Goal: Find specific page/section: Find specific page/section

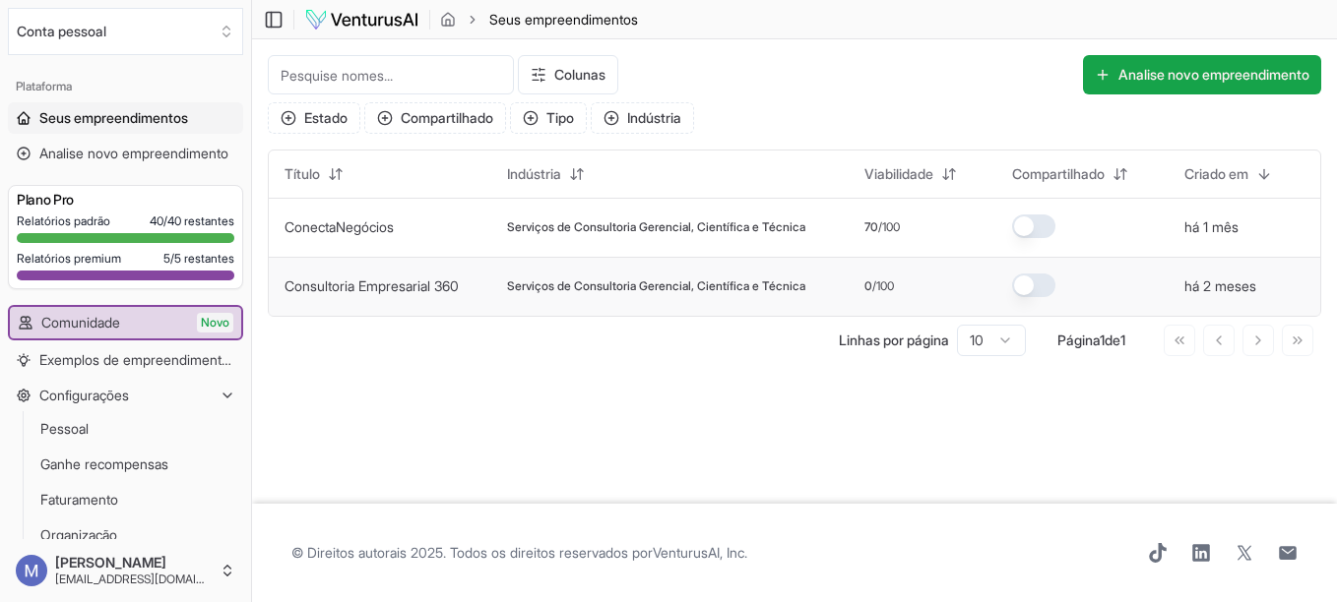
click at [472, 287] on td "Consultoria Empresarial 360" at bounding box center [380, 286] width 222 height 59
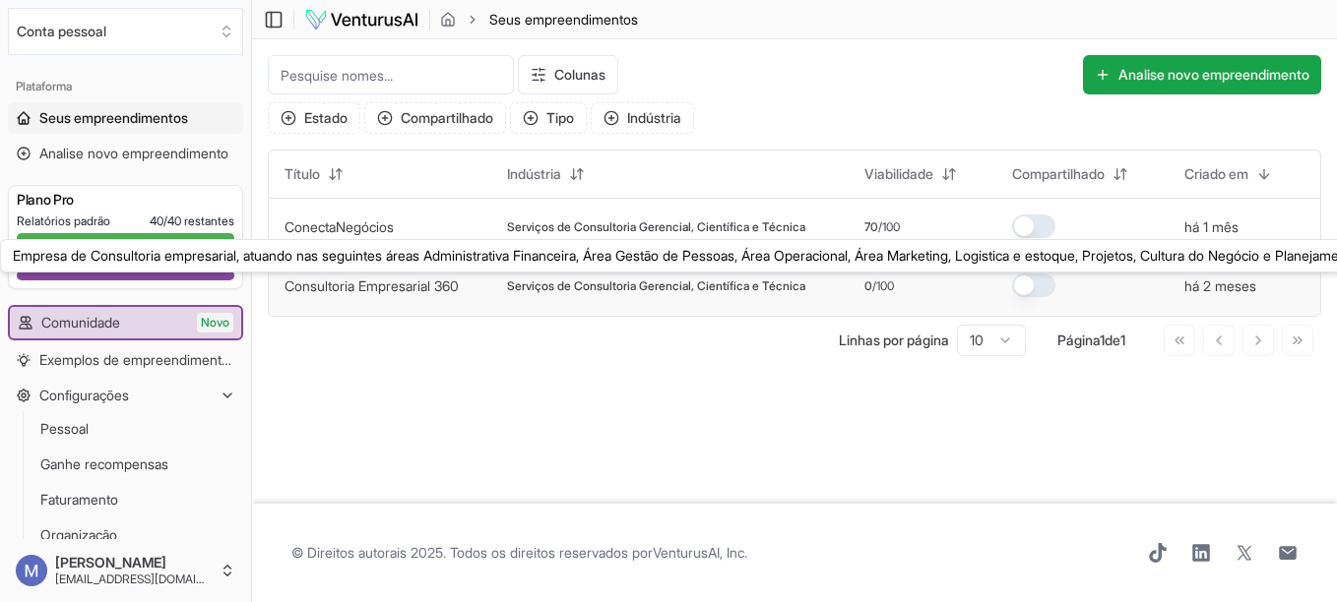
click at [424, 284] on link "Consultoria Empresarial 360" at bounding box center [371, 286] width 174 height 17
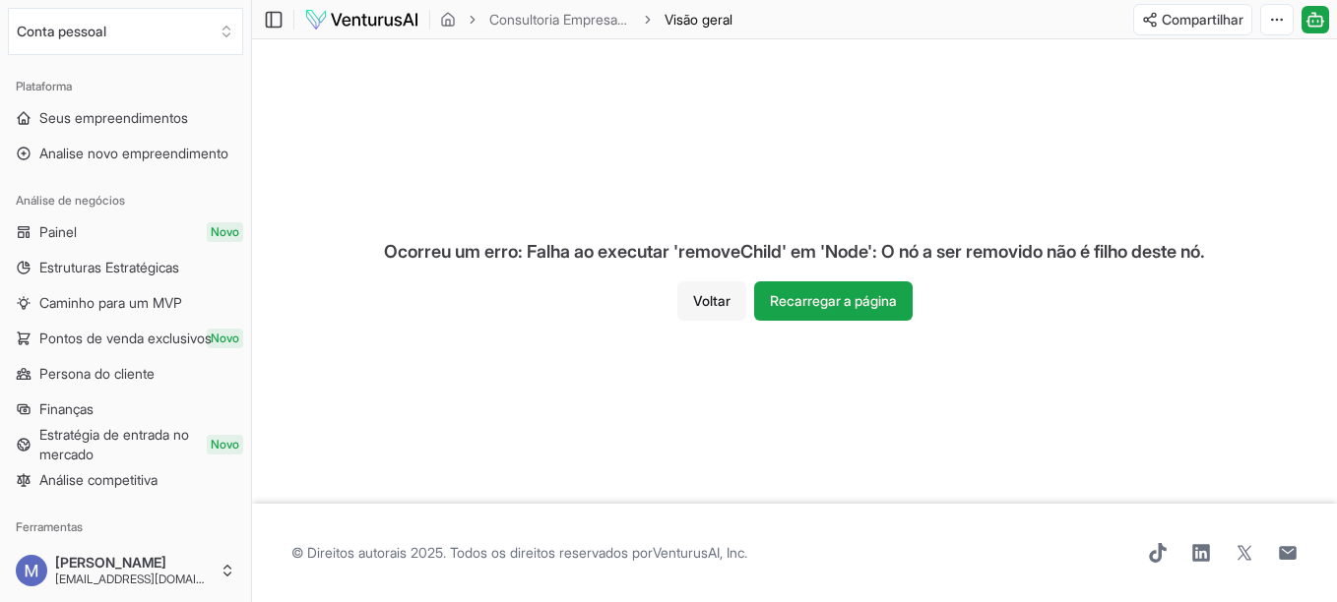
click at [691, 307] on button "Voltar" at bounding box center [711, 300] width 69 height 39
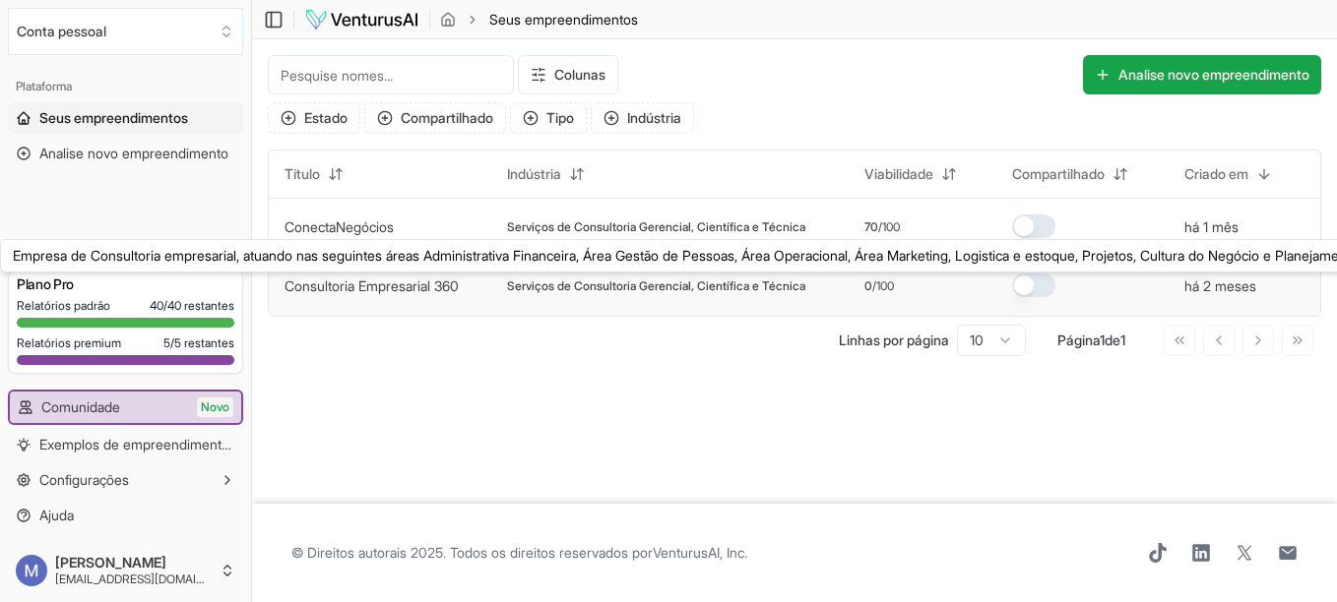
click at [419, 283] on link "Consultoria Empresarial 360" at bounding box center [371, 286] width 174 height 17
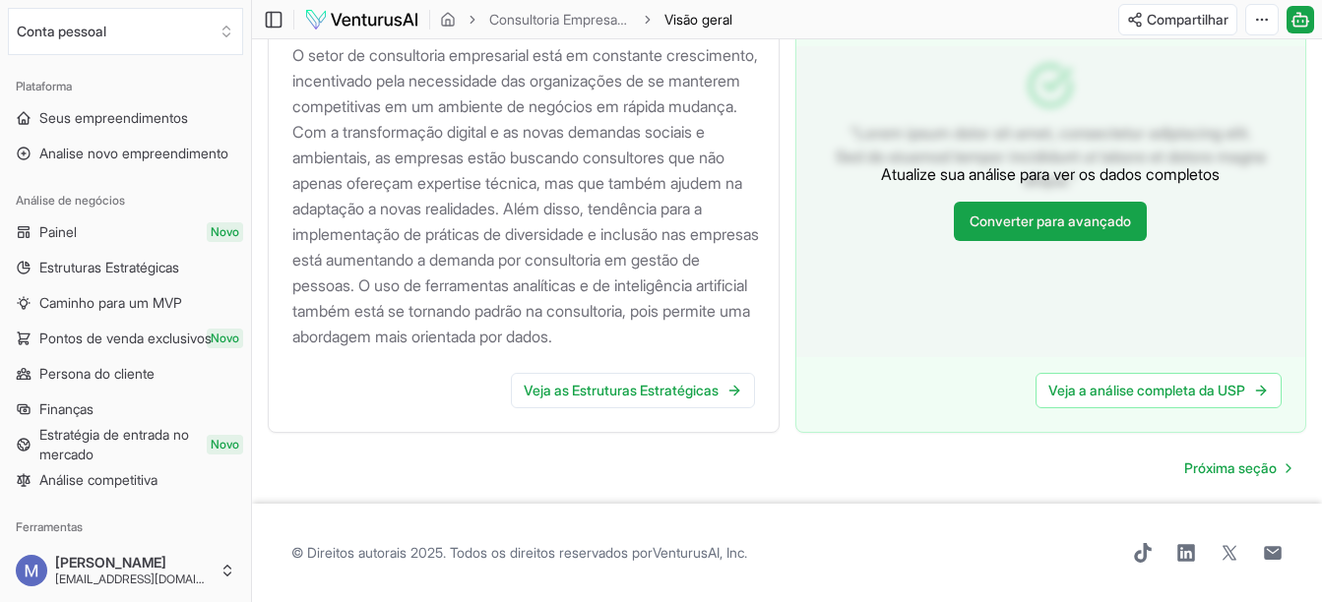
scroll to position [476, 0]
